Goal: Information Seeking & Learning: Find specific fact

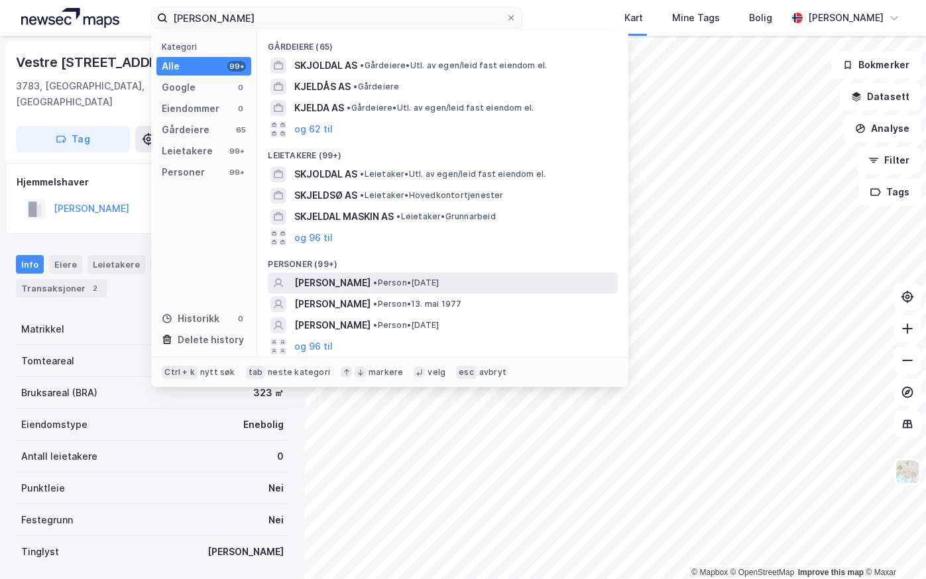
click at [355, 280] on span "[PERSON_NAME]" at bounding box center [332, 283] width 76 height 16
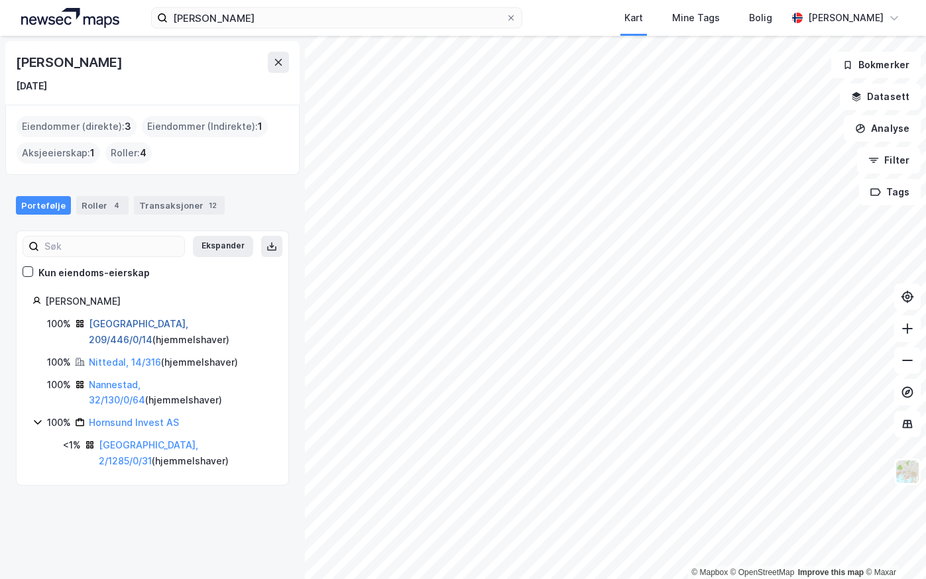
click at [113, 321] on link "[GEOGRAPHIC_DATA], 209/446/0/14" at bounding box center [138, 331] width 99 height 27
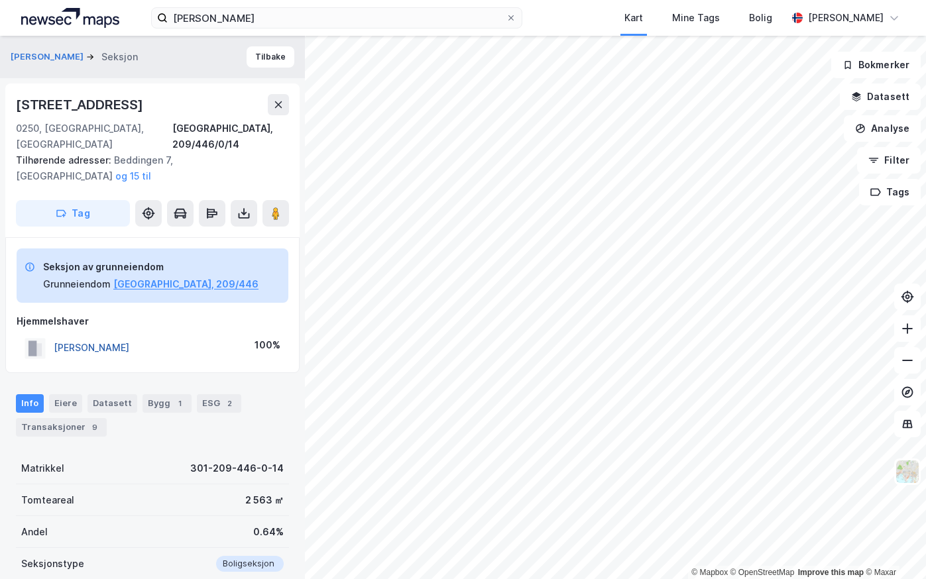
click at [0, 0] on button "[PERSON_NAME]" at bounding box center [0, 0] width 0 height 0
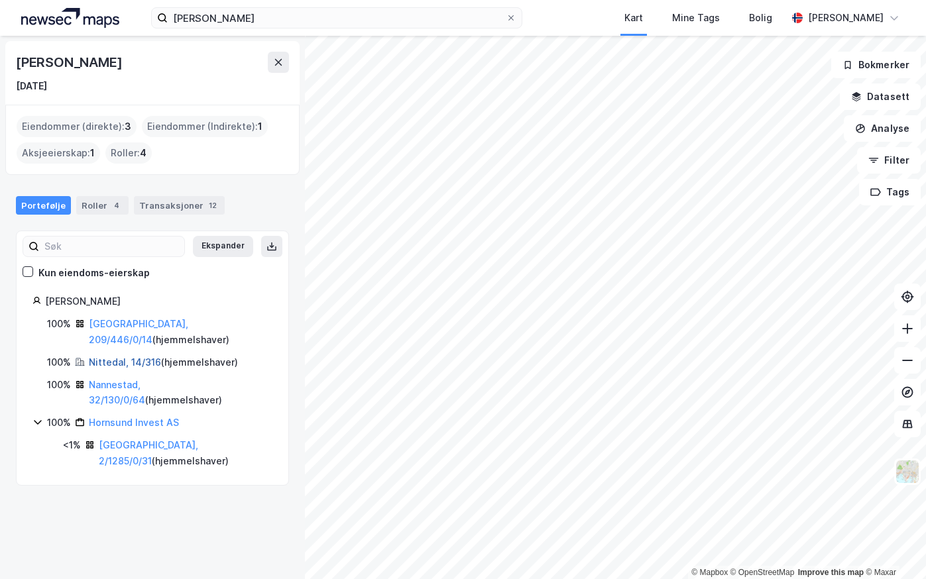
click at [111, 357] on link "Nittedal, 14/316" at bounding box center [125, 362] width 72 height 11
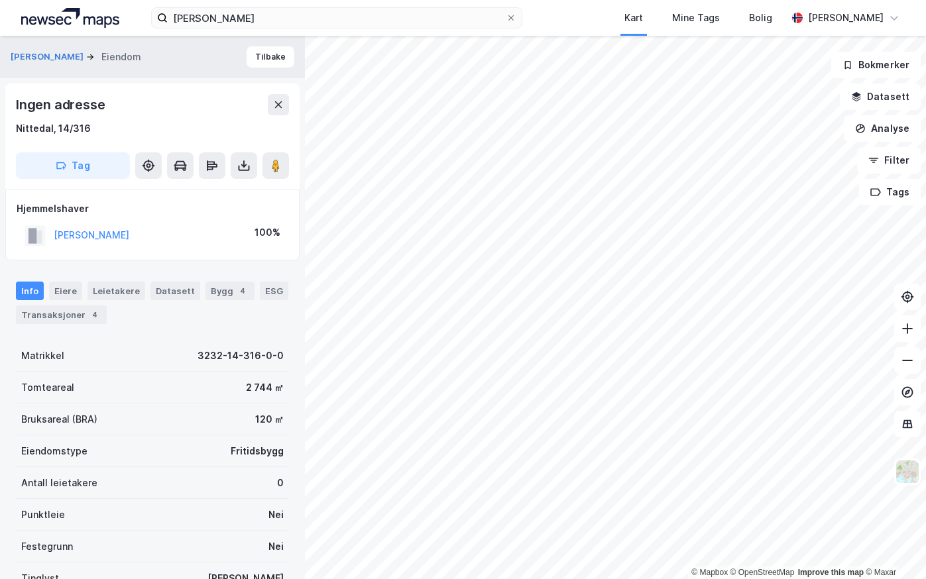
click at [127, 229] on div "[PERSON_NAME]" at bounding box center [92, 235] width 76 height 16
click at [0, 0] on button "[PERSON_NAME]" at bounding box center [0, 0] width 0 height 0
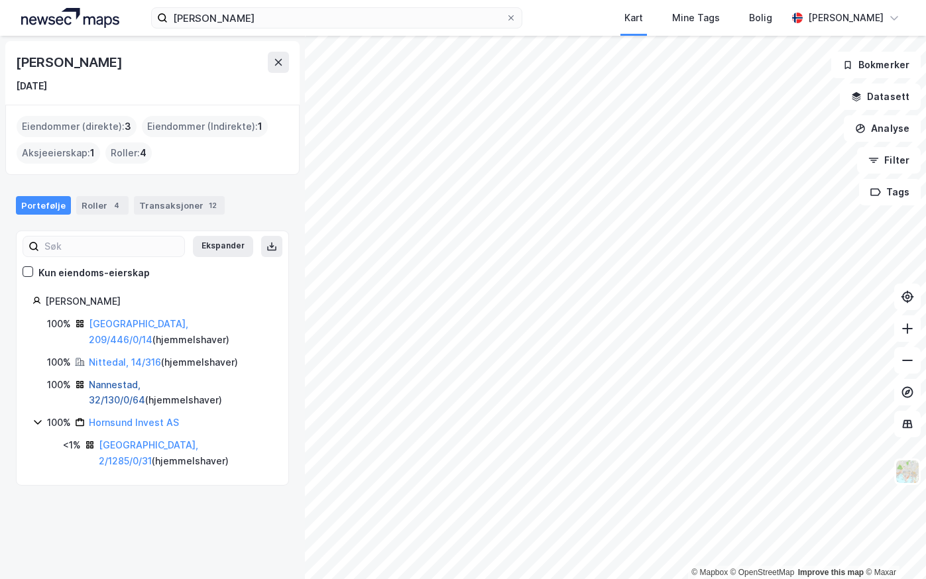
click at [116, 379] on link "Nannestad, 32/130/0/64" at bounding box center [117, 392] width 56 height 27
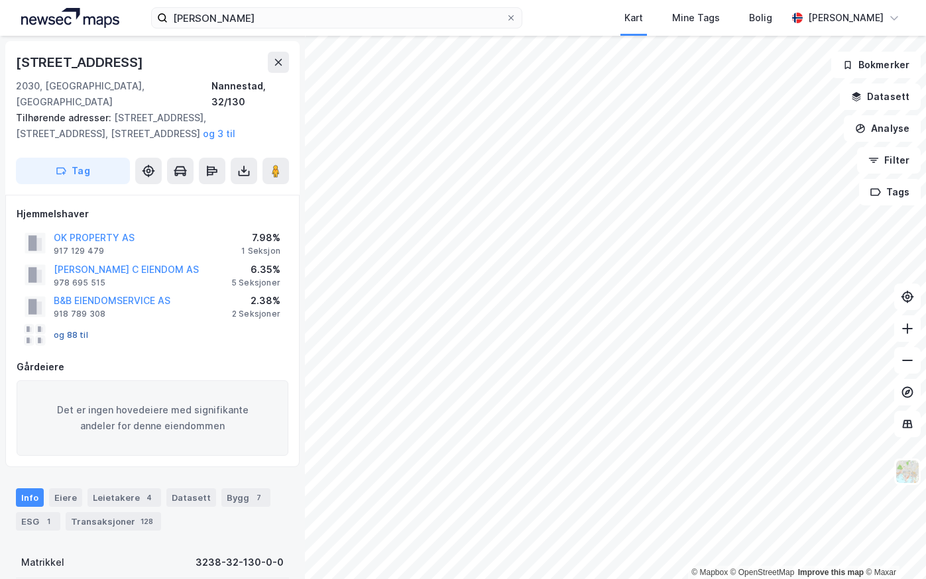
click at [0, 0] on button "og 88 til" at bounding box center [0, 0] width 0 height 0
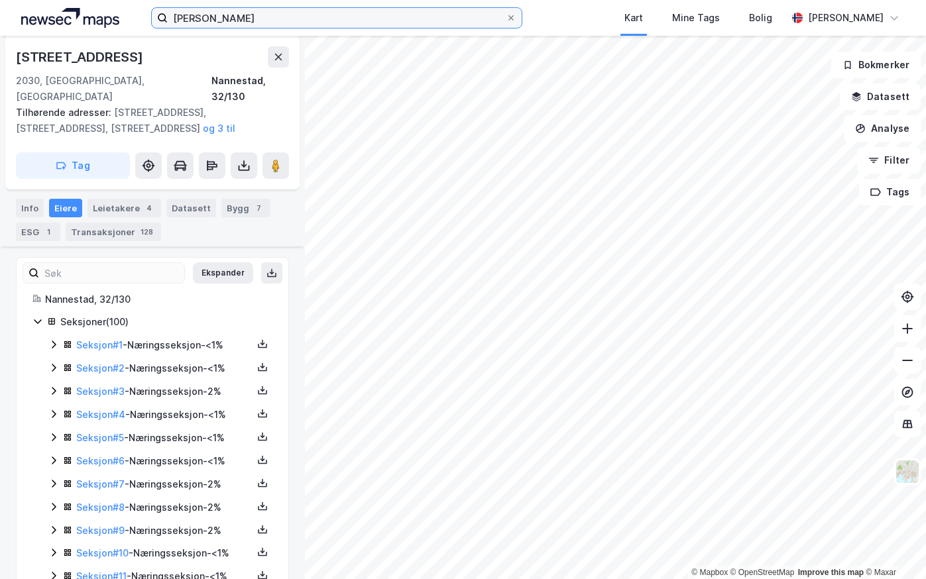
click at [327, 18] on input "[PERSON_NAME]" at bounding box center [337, 18] width 338 height 20
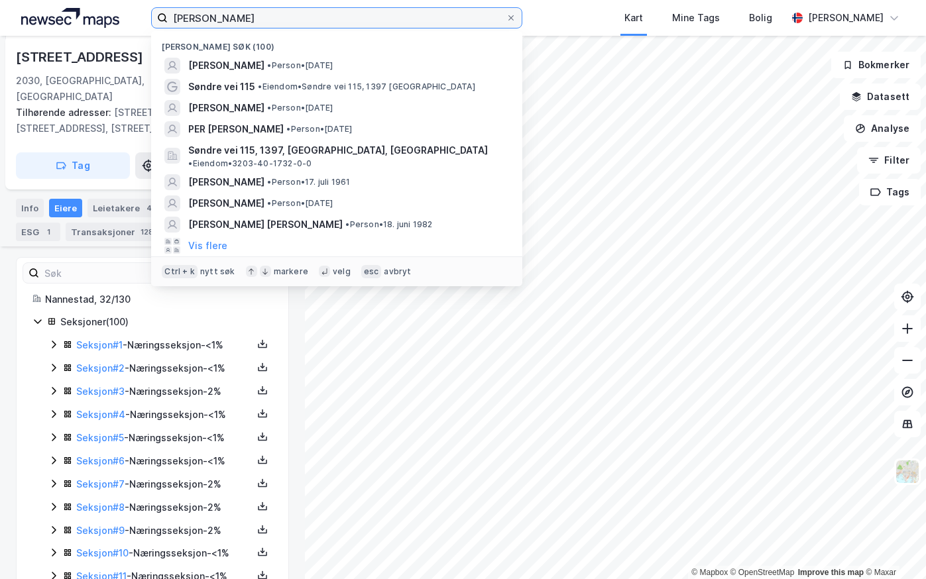
click at [217, 13] on input "[PERSON_NAME]" at bounding box center [337, 18] width 338 height 20
paste input "Aasulv Tveitereid"
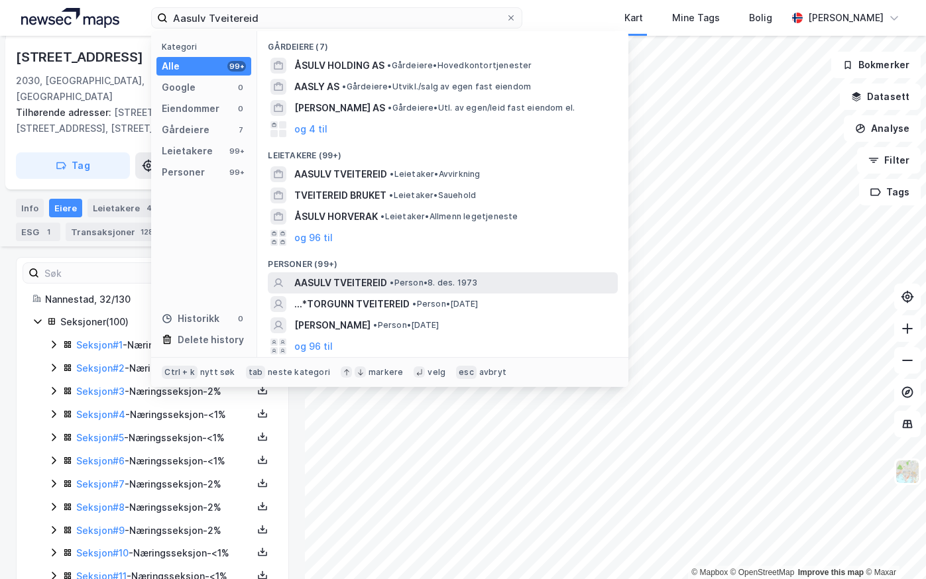
click at [338, 281] on span "AASULV TVEITEREID" at bounding box center [340, 283] width 93 height 16
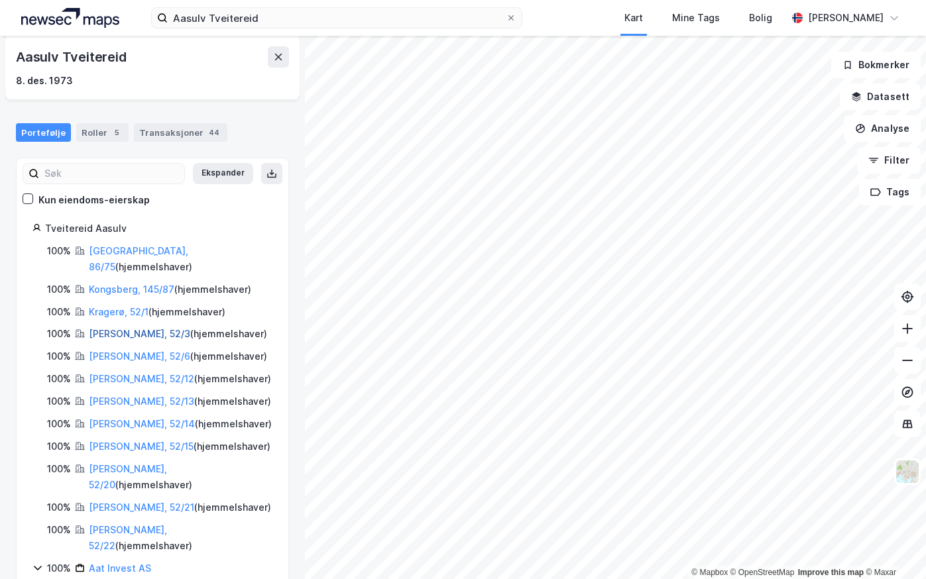
scroll to position [78, 0]
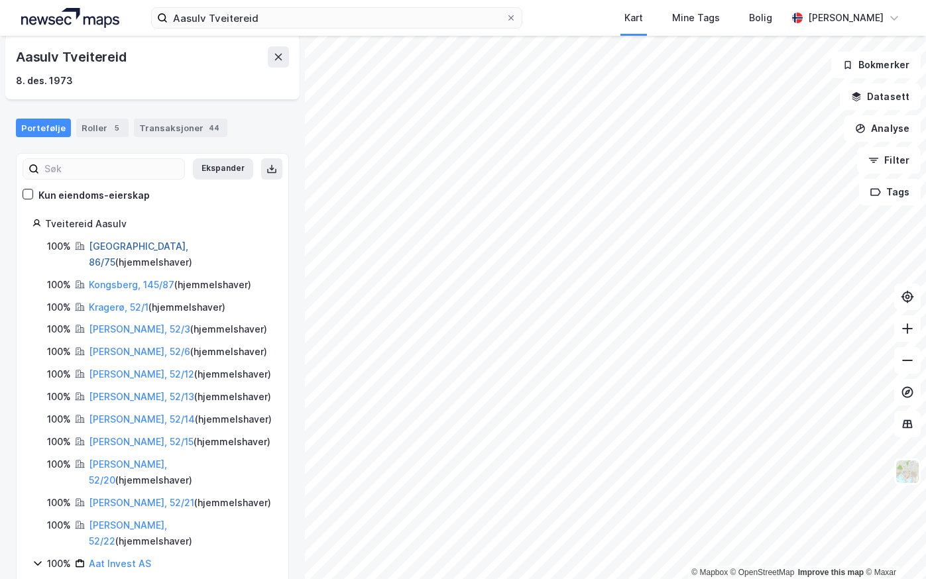
click at [101, 244] on link "[GEOGRAPHIC_DATA], 86/75" at bounding box center [138, 254] width 99 height 27
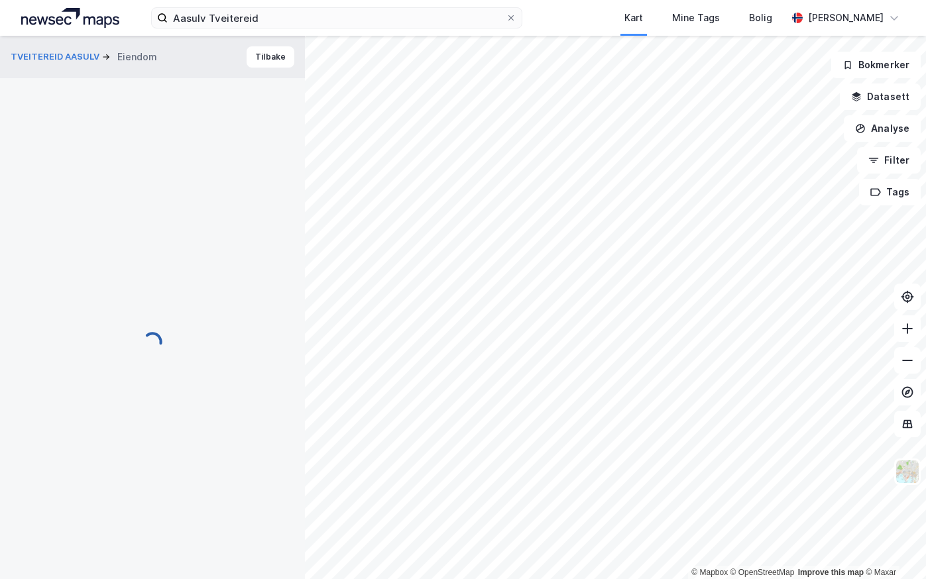
scroll to position [117, 0]
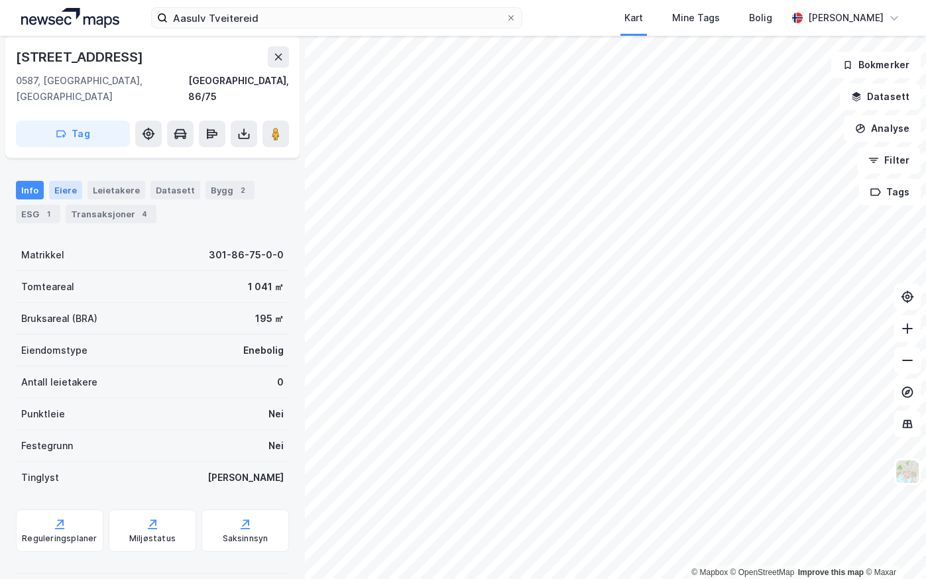
click at [62, 181] on div "Eiere" at bounding box center [65, 190] width 33 height 19
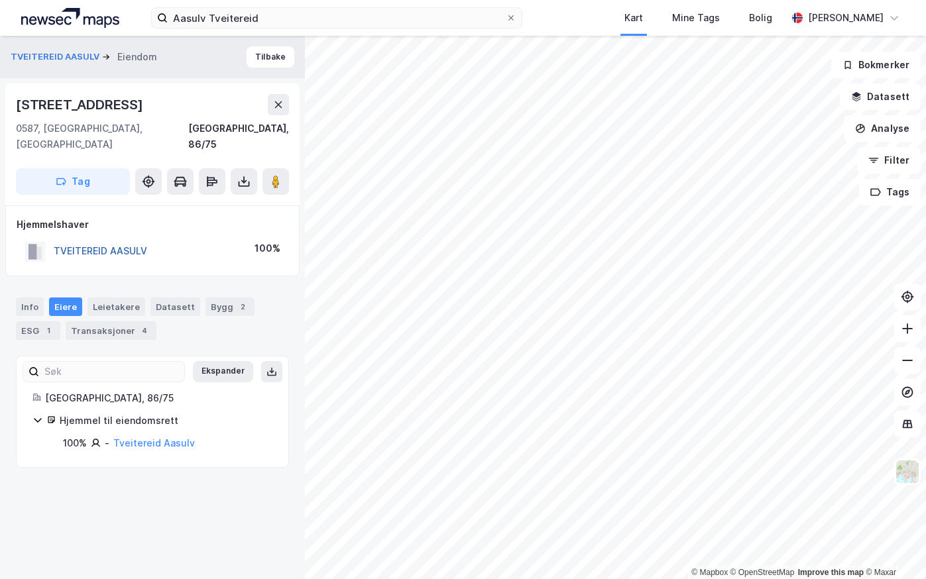
click at [0, 0] on button "TVEITEREID AASULV" at bounding box center [0, 0] width 0 height 0
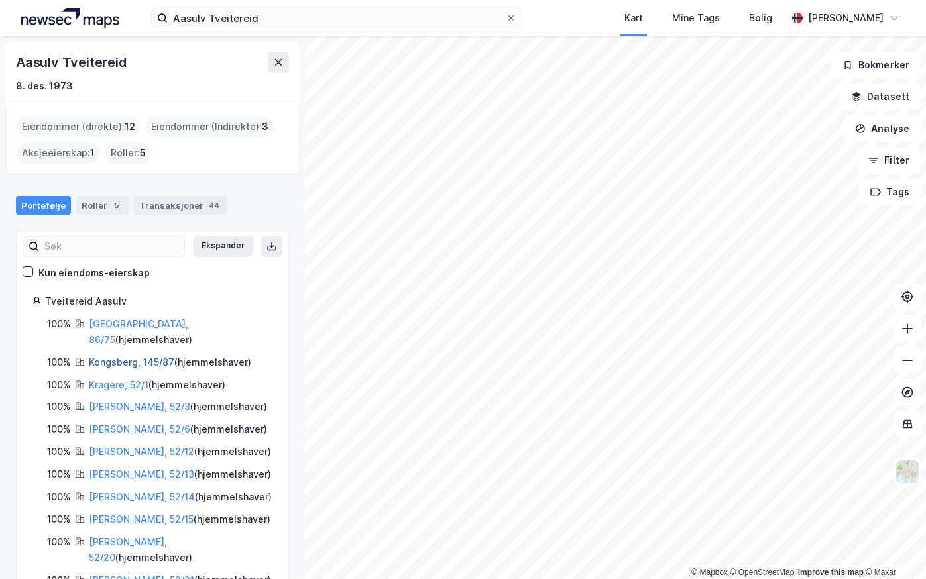
click at [109, 357] on link "Kongsberg, 145/87" at bounding box center [132, 362] width 86 height 11
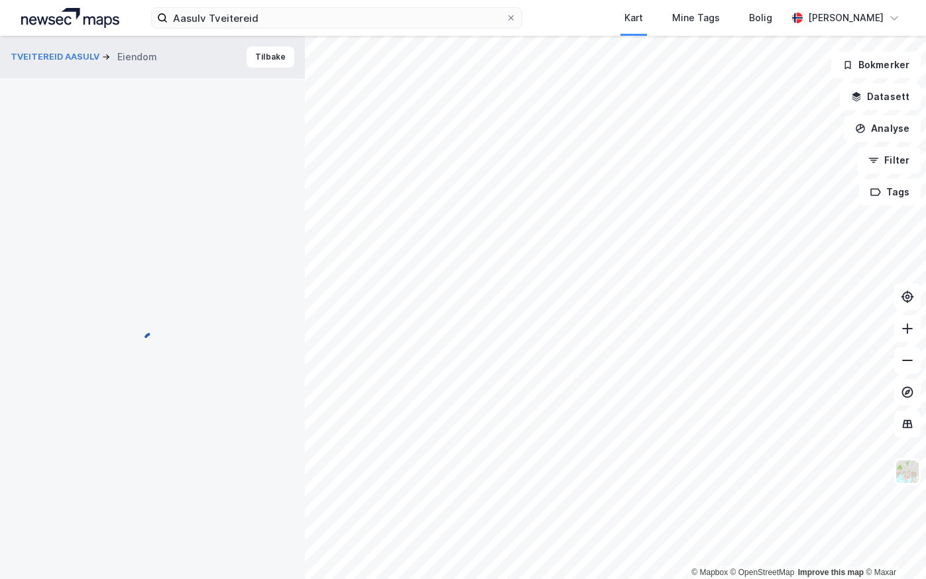
scroll to position [117, 0]
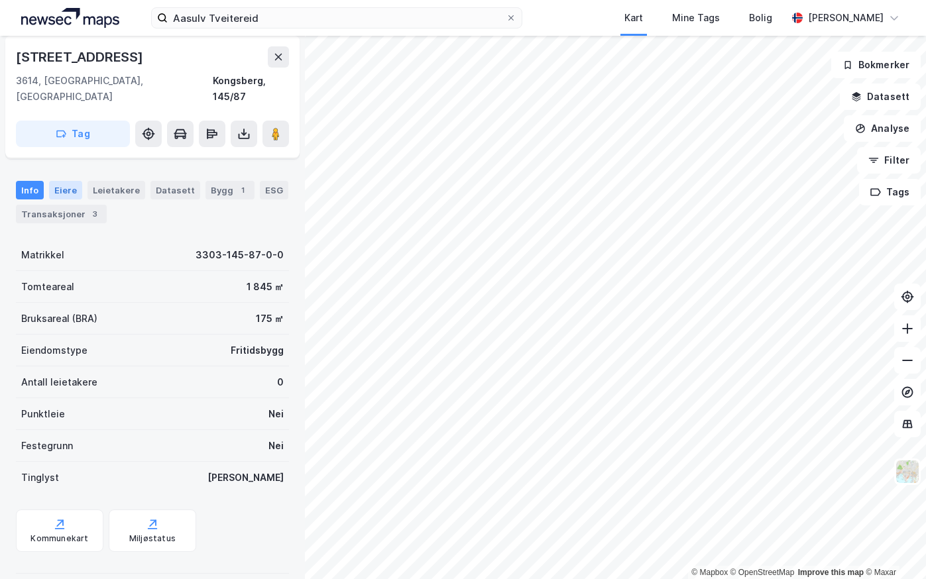
click at [54, 181] on div "Eiere" at bounding box center [65, 190] width 33 height 19
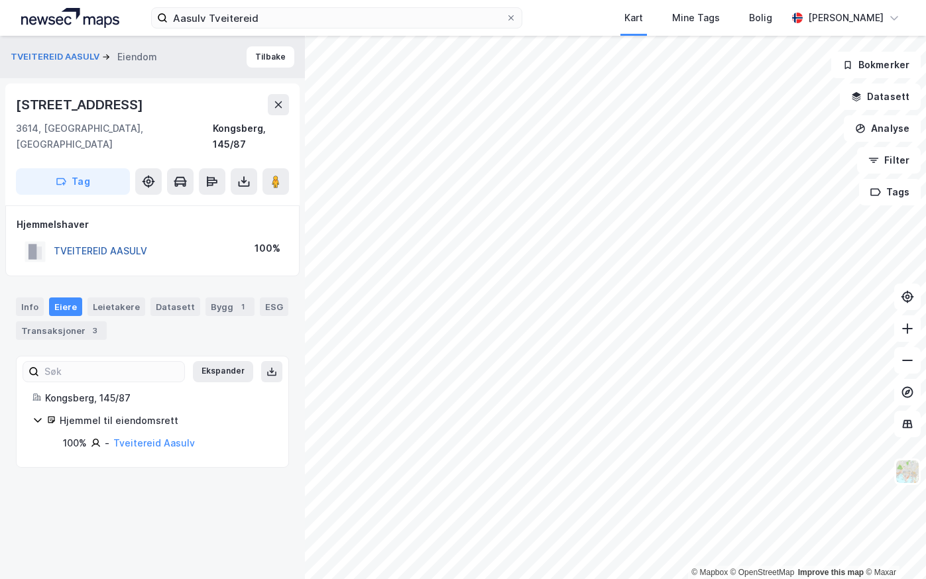
click at [0, 0] on button "TVEITEREID AASULV" at bounding box center [0, 0] width 0 height 0
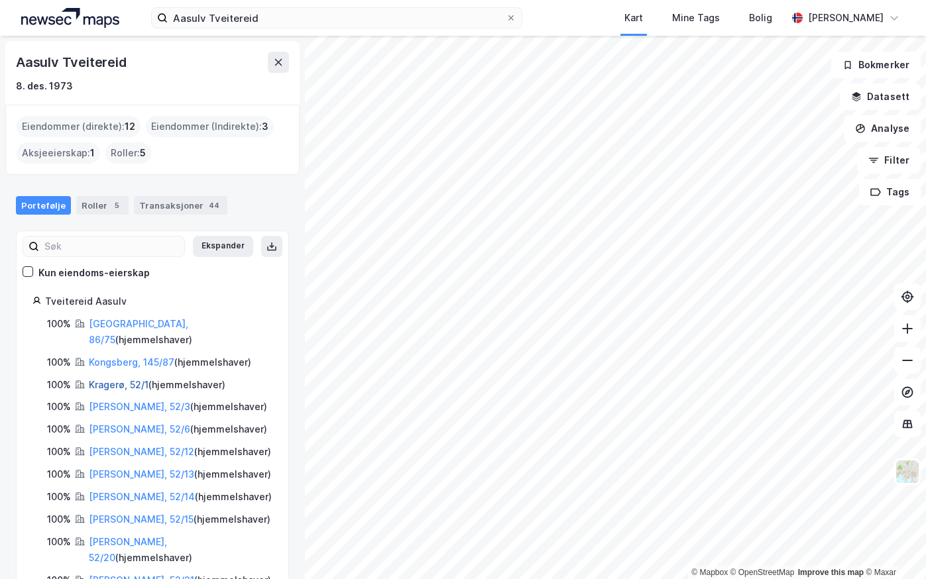
click at [106, 379] on link "Kragerø, 52/1" at bounding box center [119, 384] width 60 height 11
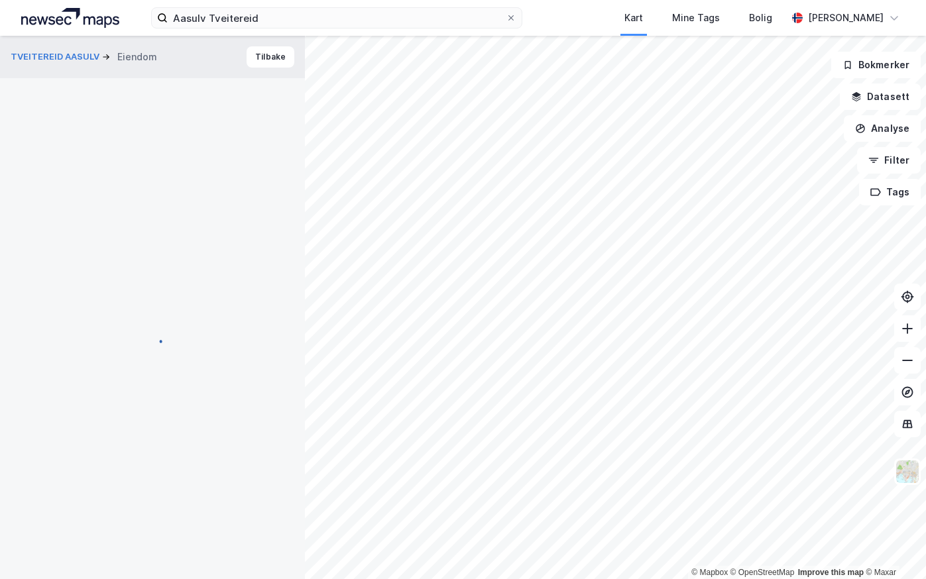
scroll to position [117, 0]
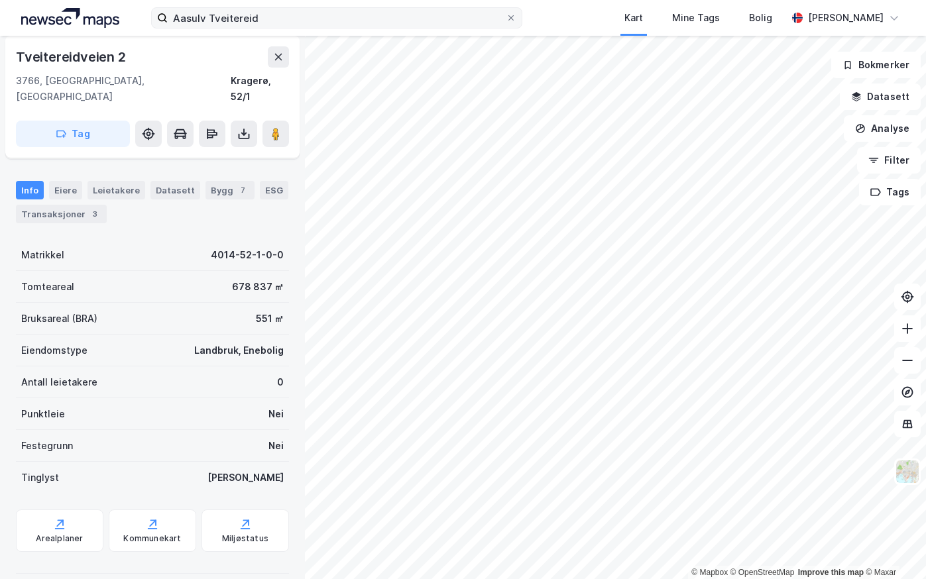
click at [504, 32] on div "Aasulv Tveitereid Kart Mine Tags [PERSON_NAME] Pål Sandal © Mapbox © OpenStreet…" at bounding box center [463, 289] width 926 height 579
click at [664, 0] on html "Aasulv Tveitereid Kart Mine Tags [PERSON_NAME] Pål Sandal © Mapbox © OpenStreet…" at bounding box center [463, 289] width 926 height 579
click at [477, 0] on html "Aasulv Tveitereid Kart Mine Tags [PERSON_NAME] Pål Sandal © Mapbox © OpenStreet…" at bounding box center [463, 289] width 926 height 579
click at [534, 0] on html "Aasulv Tveitereid Kart Mine Tags [PERSON_NAME] Pål Sandal © Mapbox © OpenStreet…" at bounding box center [463, 289] width 926 height 579
click at [516, 0] on html "Aasulv Tveitereid Kart Mine Tags [PERSON_NAME] Pål Sandal © Mapbox © OpenStreet…" at bounding box center [463, 289] width 926 height 579
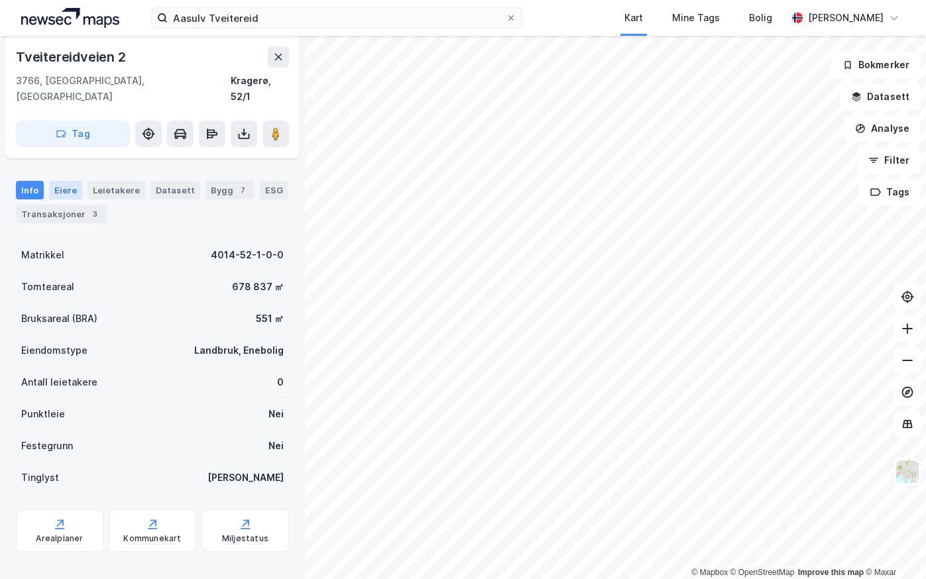
click at [64, 181] on div "Eiere" at bounding box center [65, 190] width 33 height 19
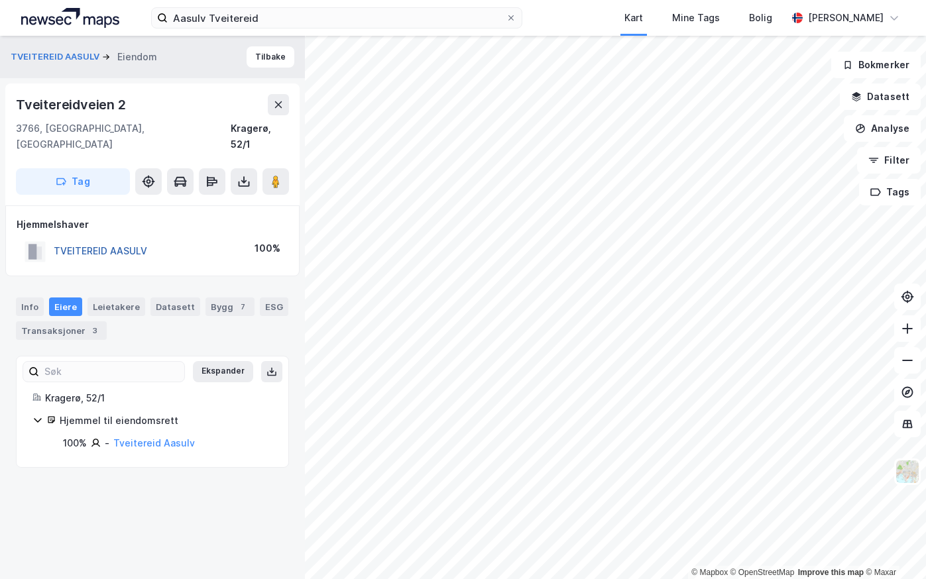
click at [83, 243] on div "TVEITEREID AASULV" at bounding box center [100, 251] width 93 height 16
click at [0, 0] on button "TVEITEREID AASULV" at bounding box center [0, 0] width 0 height 0
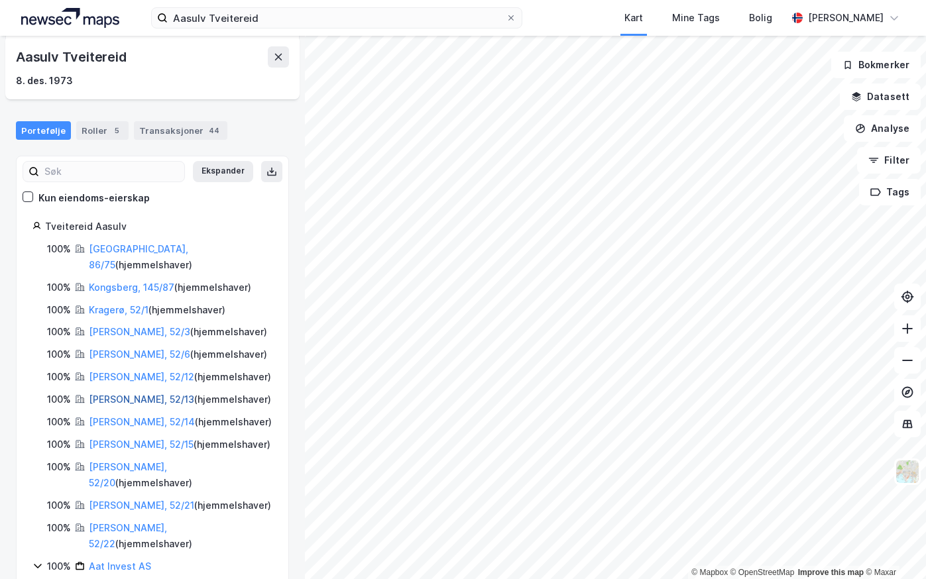
scroll to position [78, 0]
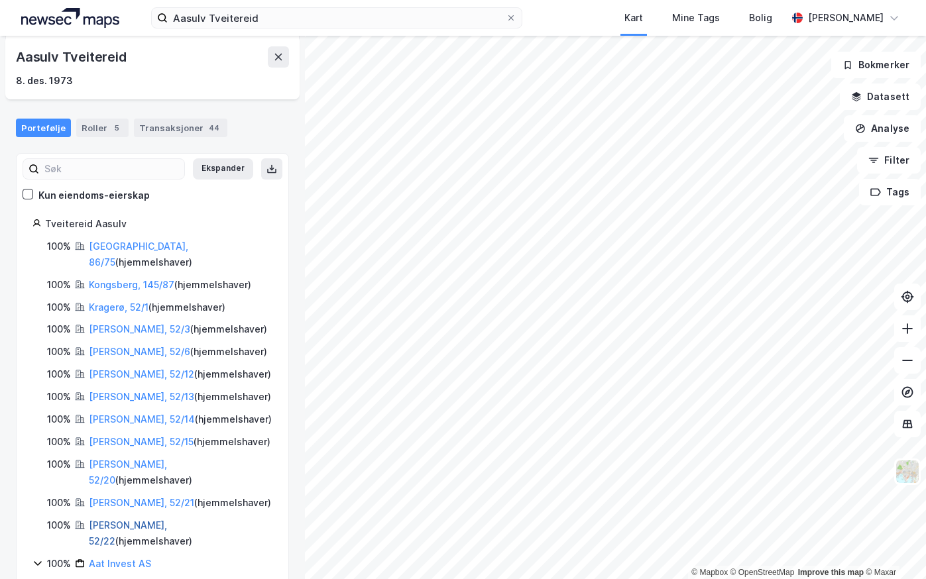
click at [107, 520] on link "[PERSON_NAME], 52/22" at bounding box center [128, 533] width 78 height 27
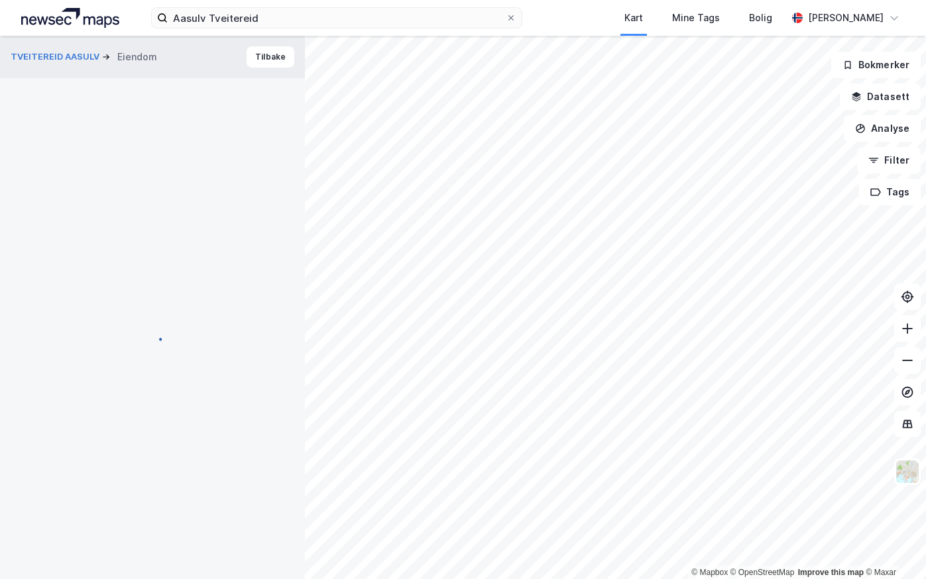
scroll to position [115, 0]
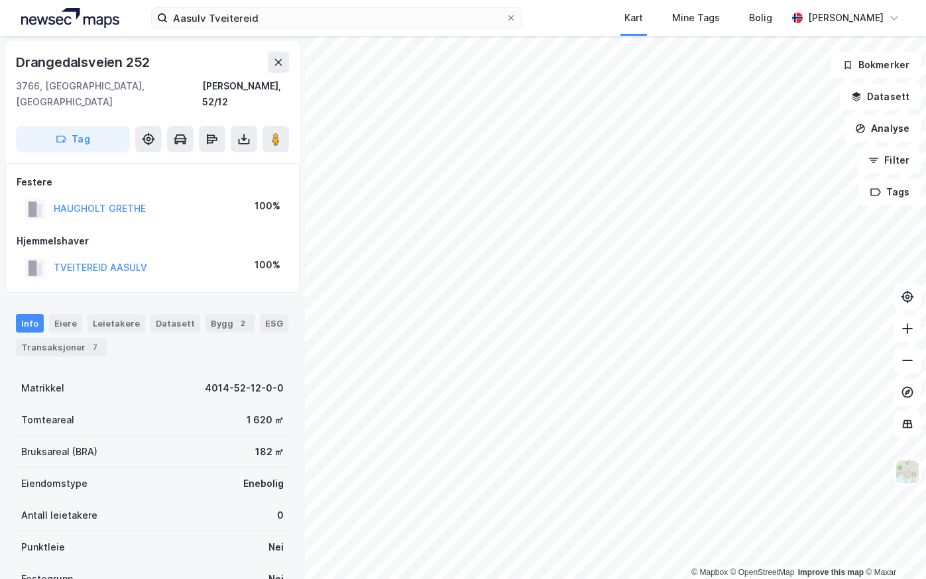
scroll to position [1, 0]
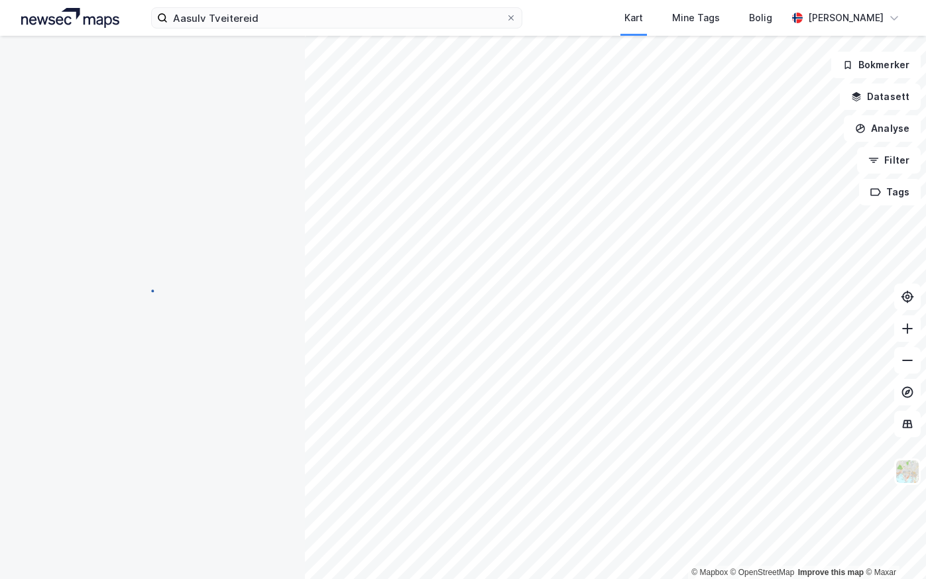
scroll to position [1, 0]
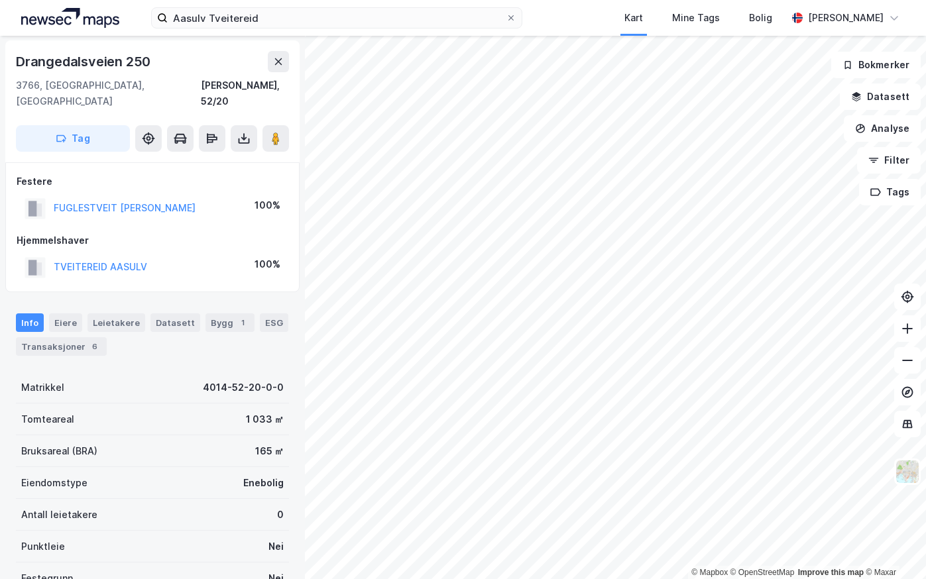
scroll to position [1, 0]
click at [0, 0] on button "TVEITEREID AASULV" at bounding box center [0, 0] width 0 height 0
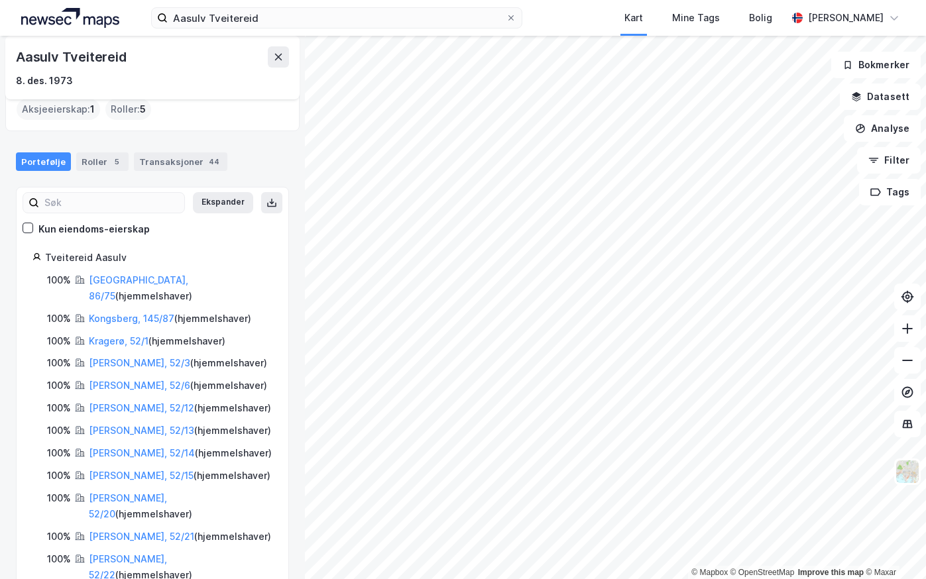
scroll to position [78, 0]
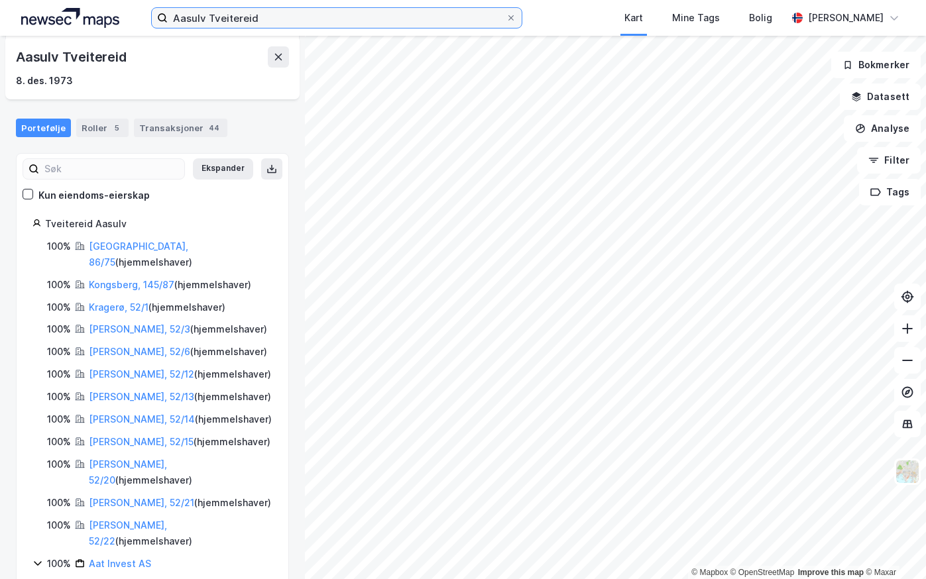
click at [270, 10] on input "Aasulv Tveitereid" at bounding box center [337, 18] width 338 height 20
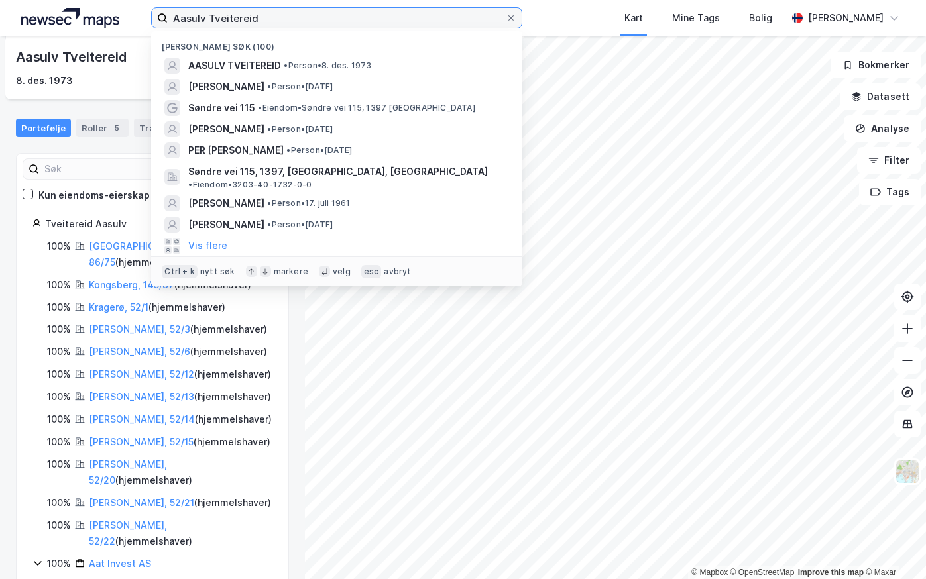
click at [270, 10] on input "Aasulv Tveitereid" at bounding box center [337, 18] width 338 height 20
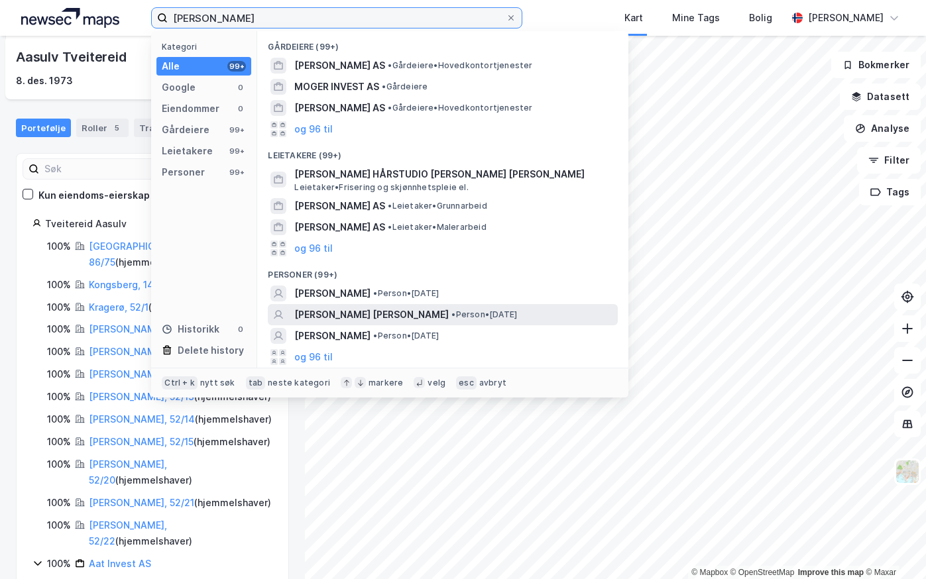
type input "[PERSON_NAME]"
click at [339, 316] on span "[PERSON_NAME] [PERSON_NAME]" at bounding box center [371, 315] width 154 height 16
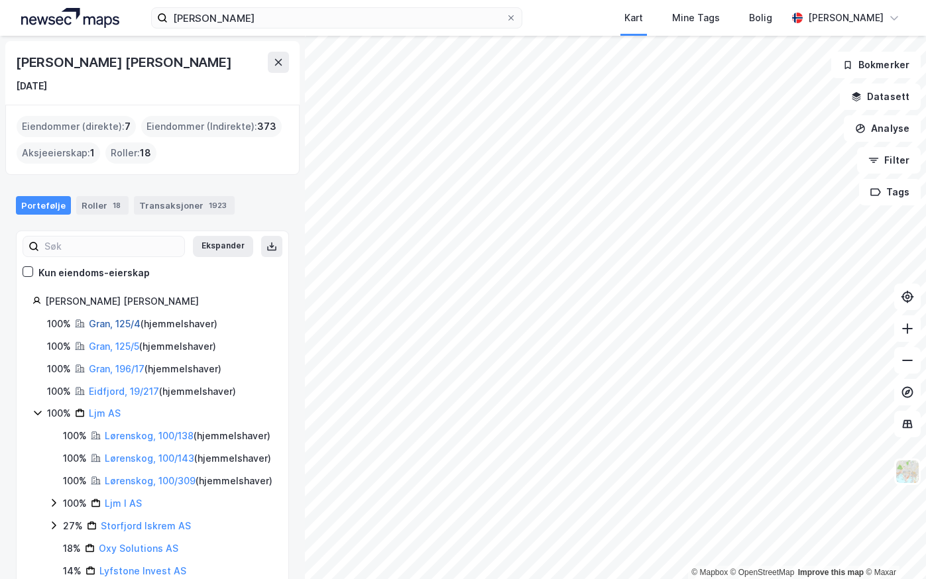
click at [95, 328] on link "Gran, 125/4" at bounding box center [115, 323] width 52 height 11
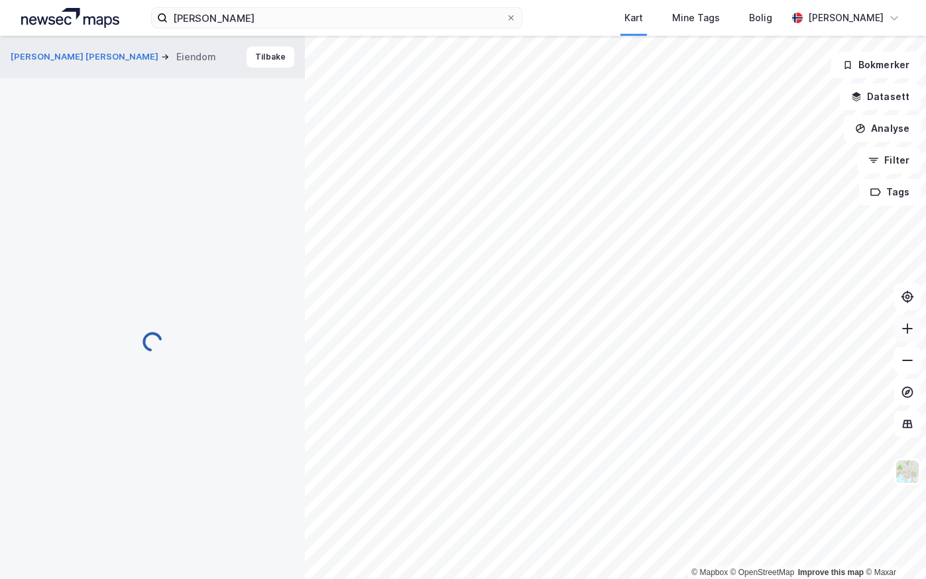
scroll to position [1, 0]
